Goal: Task Accomplishment & Management: Use online tool/utility

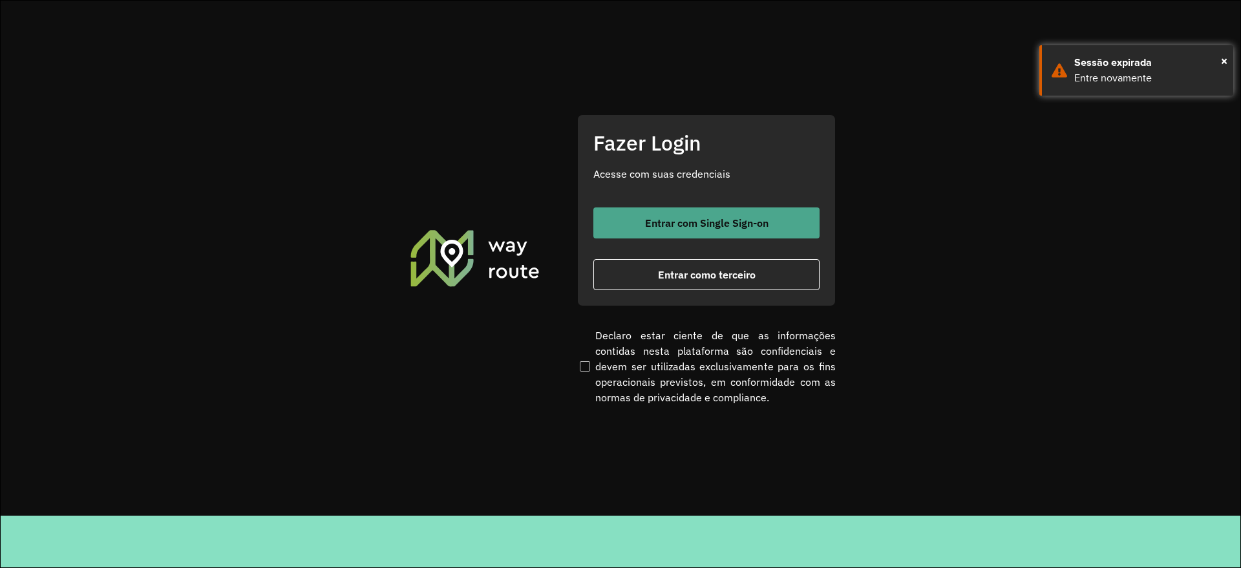
click at [712, 225] on span "Entrar com Single Sign-on" at bounding box center [706, 223] width 123 height 10
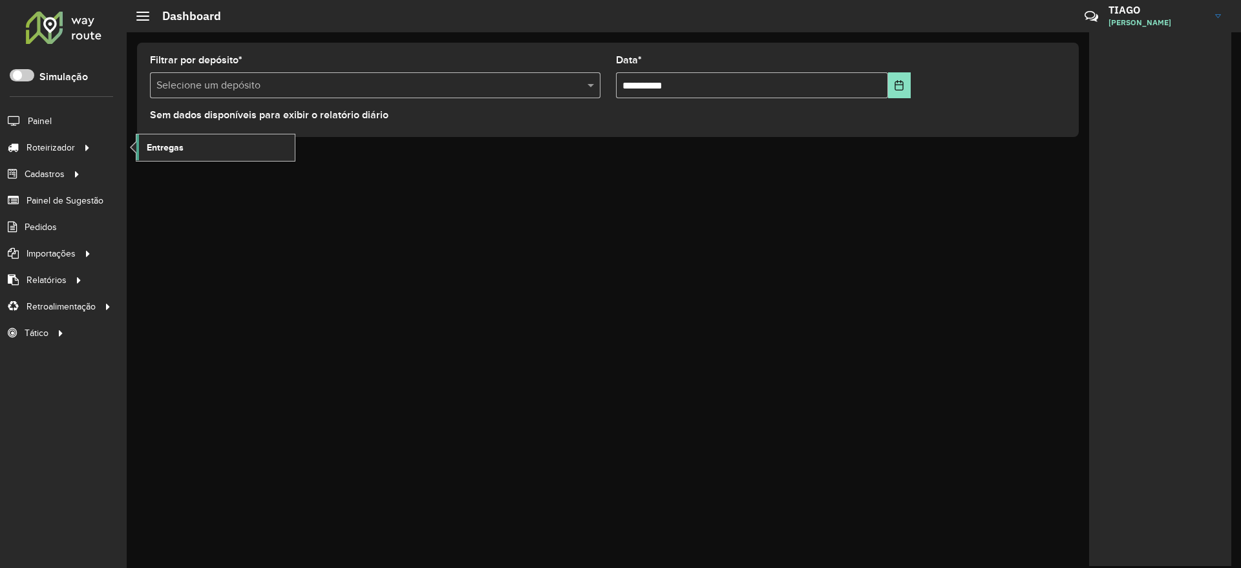
click at [184, 142] on link "Entregas" at bounding box center [215, 147] width 158 height 26
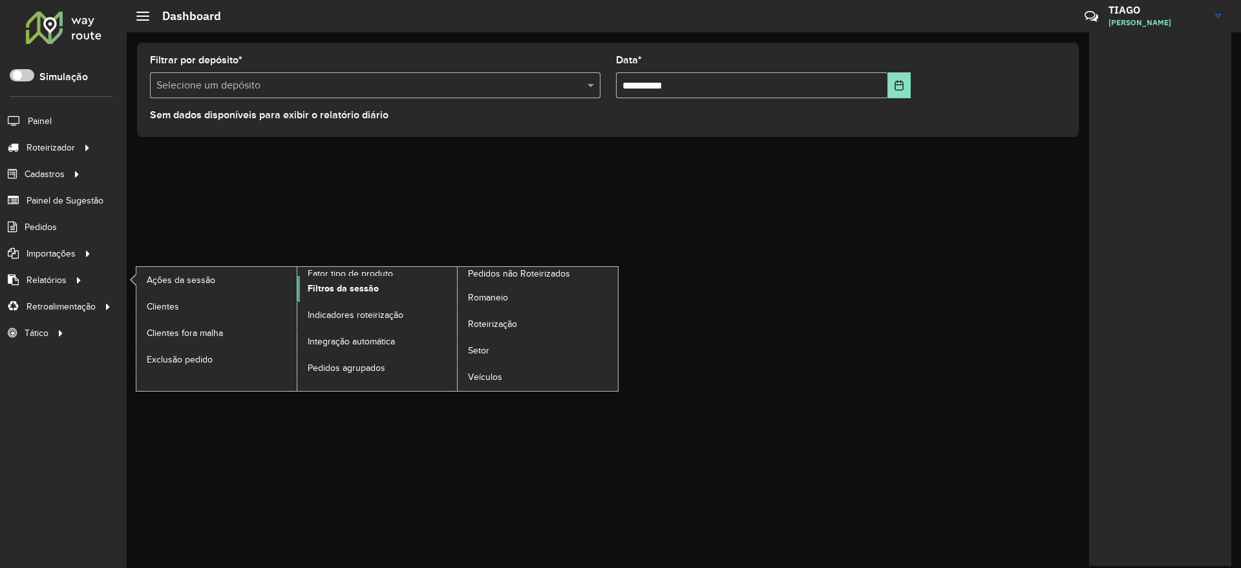
click at [356, 288] on span "Filtros da sessão" at bounding box center [343, 289] width 71 height 14
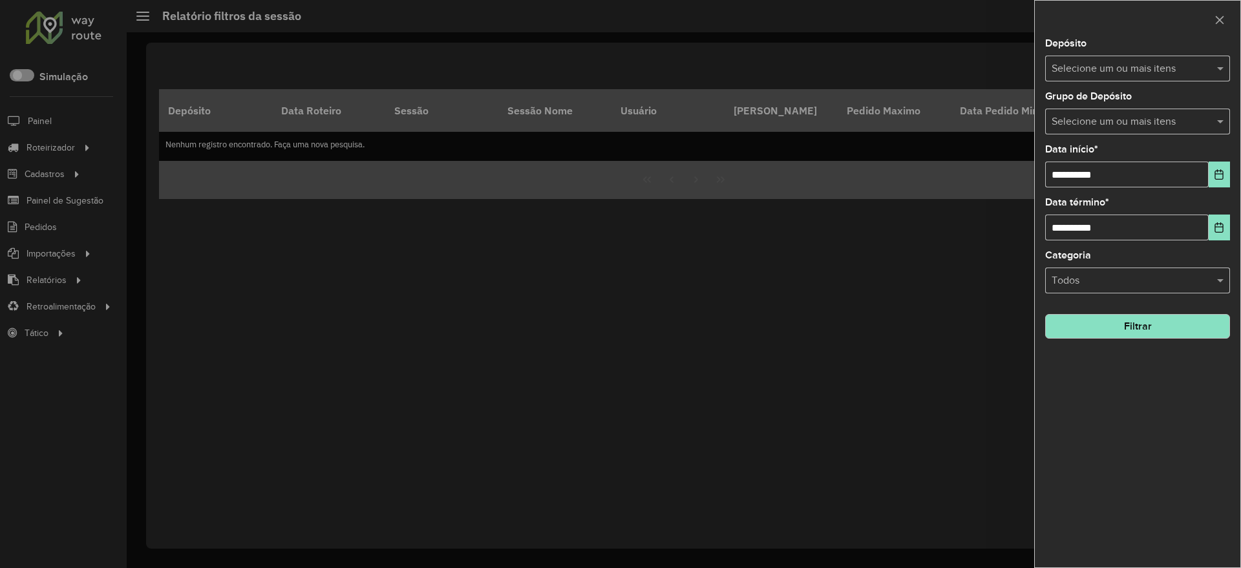
click at [1130, 61] on input "text" at bounding box center [1132, 69] width 166 height 16
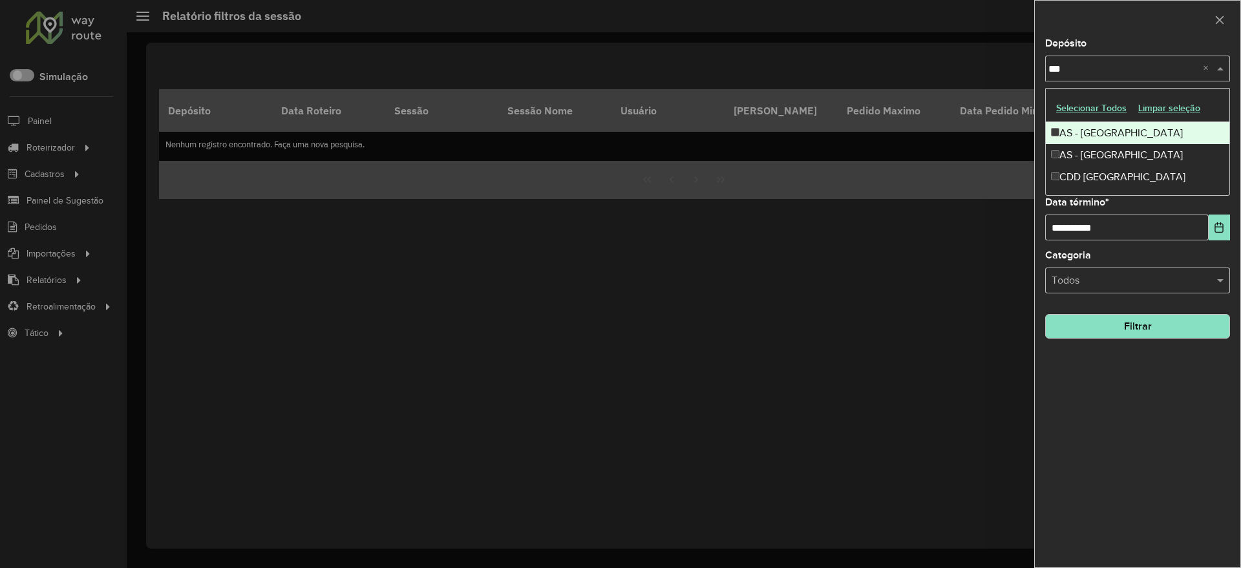
type input "****"
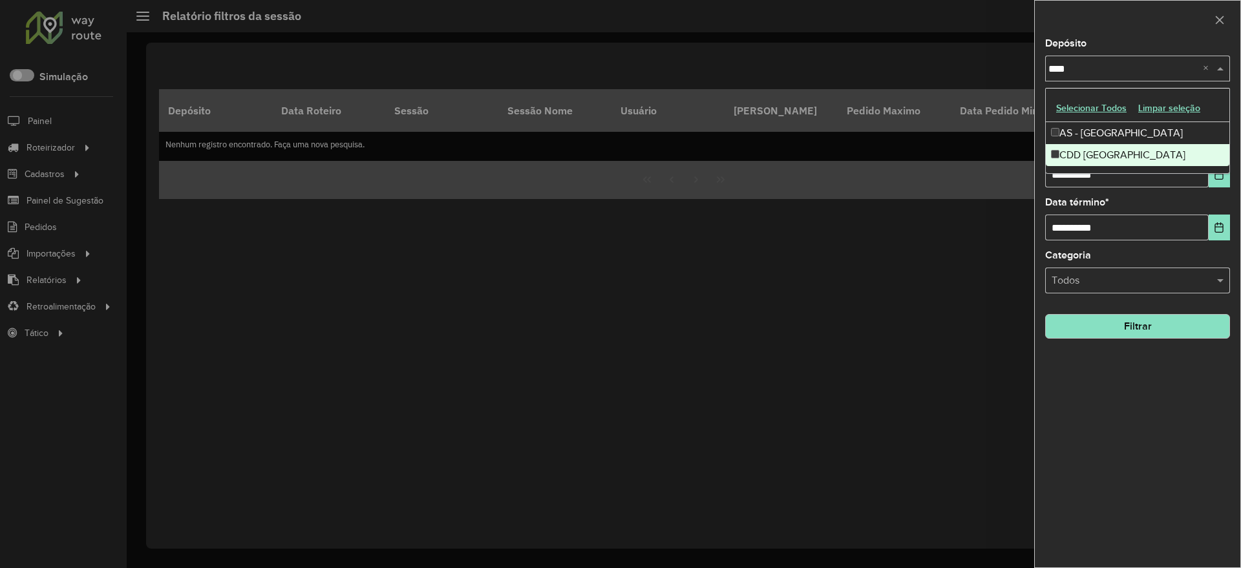
click at [1117, 154] on div "CDD [GEOGRAPHIC_DATA]" at bounding box center [1138, 155] width 184 height 22
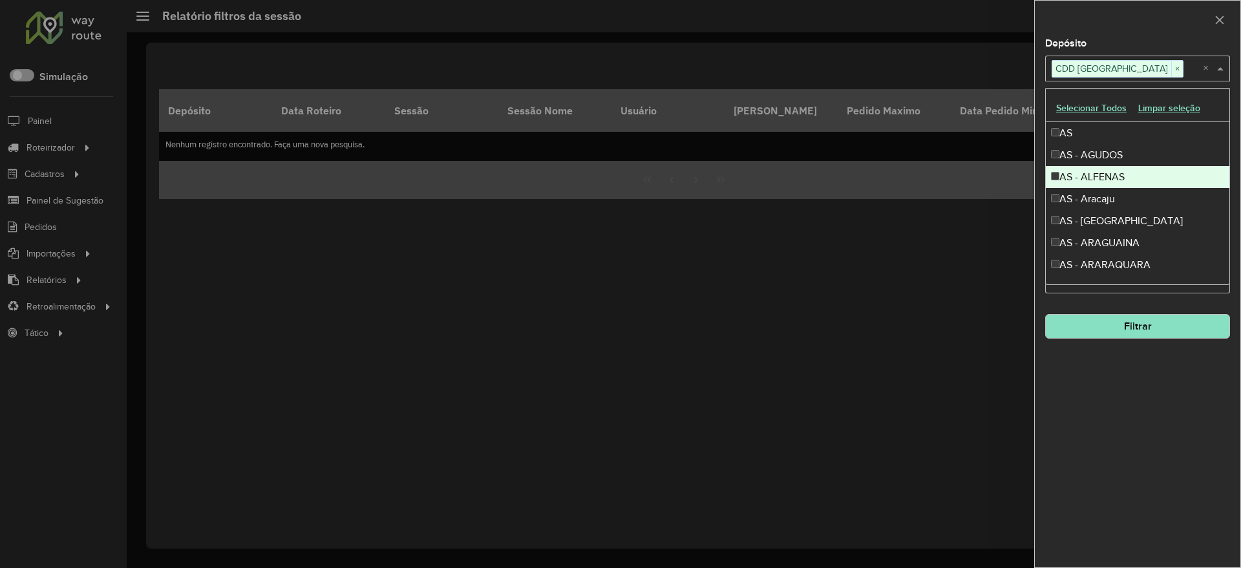
click at [1150, 409] on div "**********" at bounding box center [1138, 303] width 206 height 529
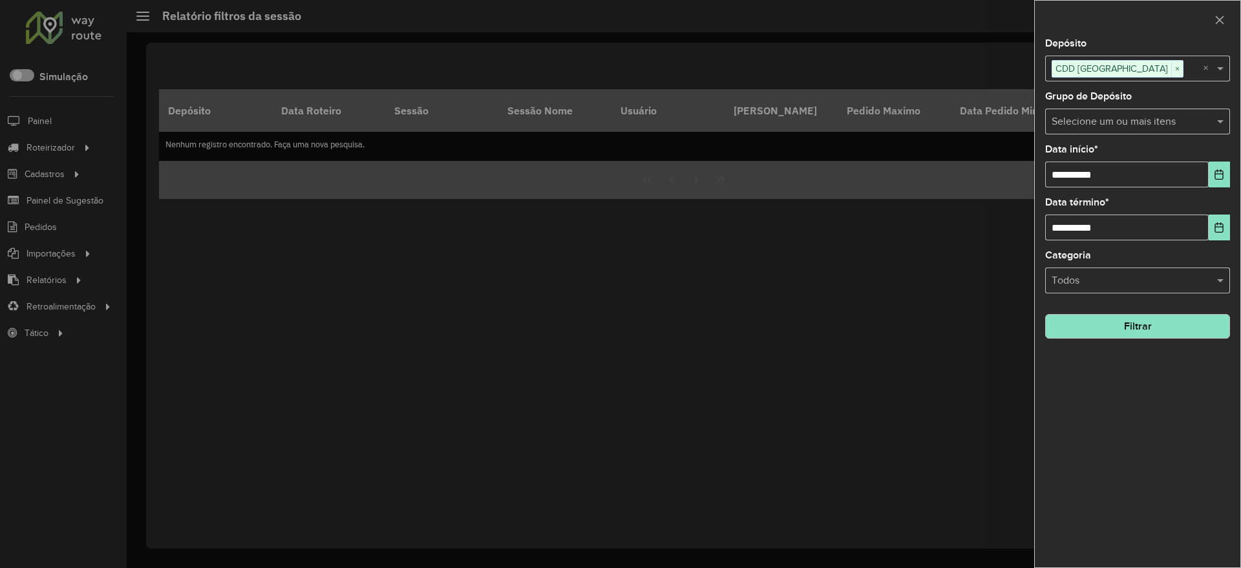
click at [1166, 318] on button "Filtrar" at bounding box center [1137, 326] width 185 height 25
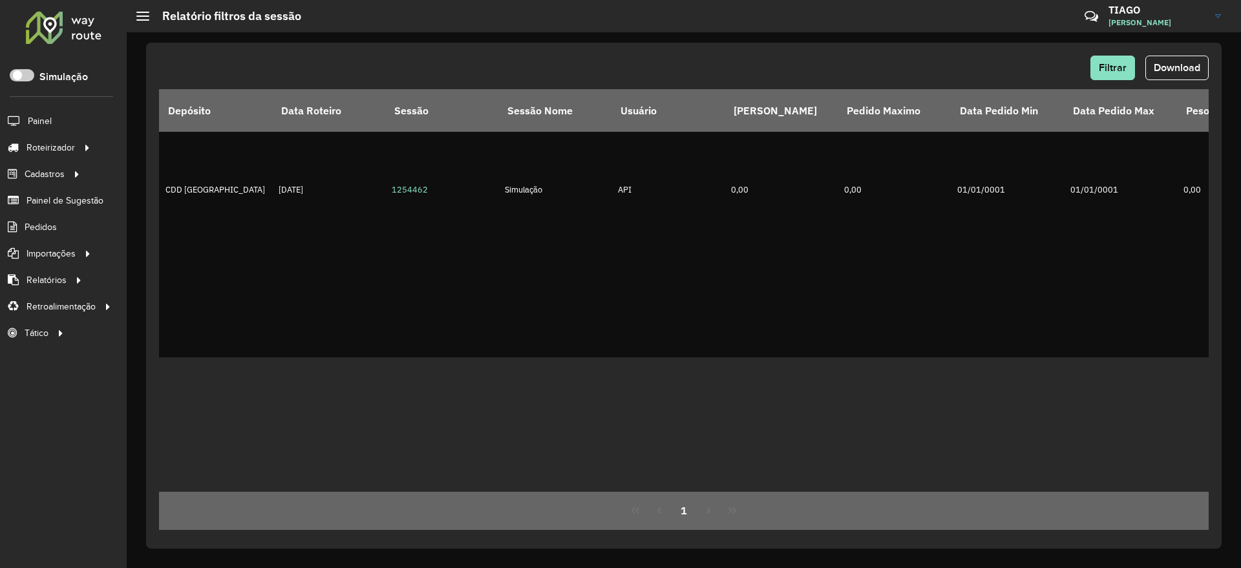
drag, startPoint x: 433, startPoint y: 487, endPoint x: 539, endPoint y: 490, distance: 106.7
click at [539, 490] on div "Depósito Data Roteiro Sessão Sessão Nome Usuário Pedido Mínimo Pedido Maximo Da…" at bounding box center [684, 290] width 1050 height 403
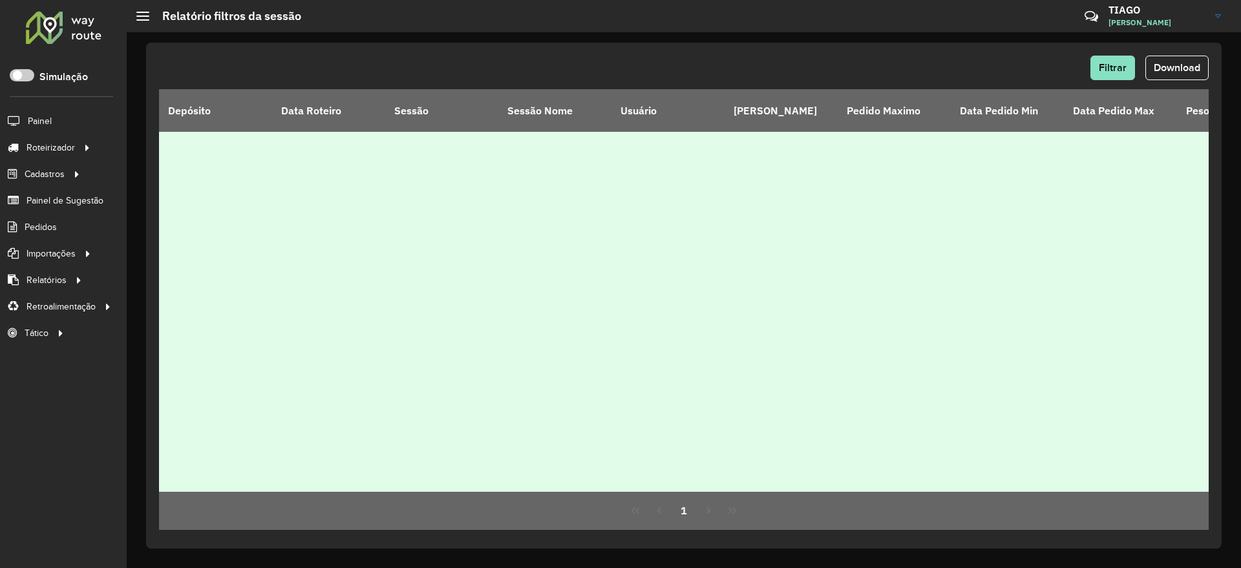
drag, startPoint x: 420, startPoint y: 486, endPoint x: 793, endPoint y: 486, distance: 373.7
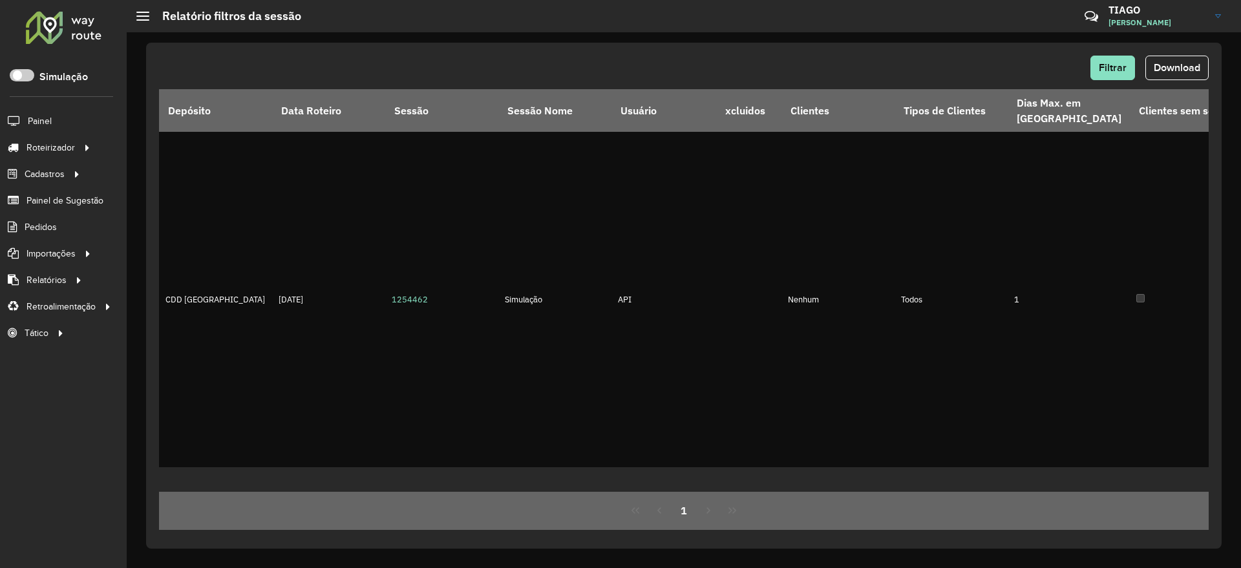
scroll to position [0, 0]
